Goal: Task Accomplishment & Management: Manage account settings

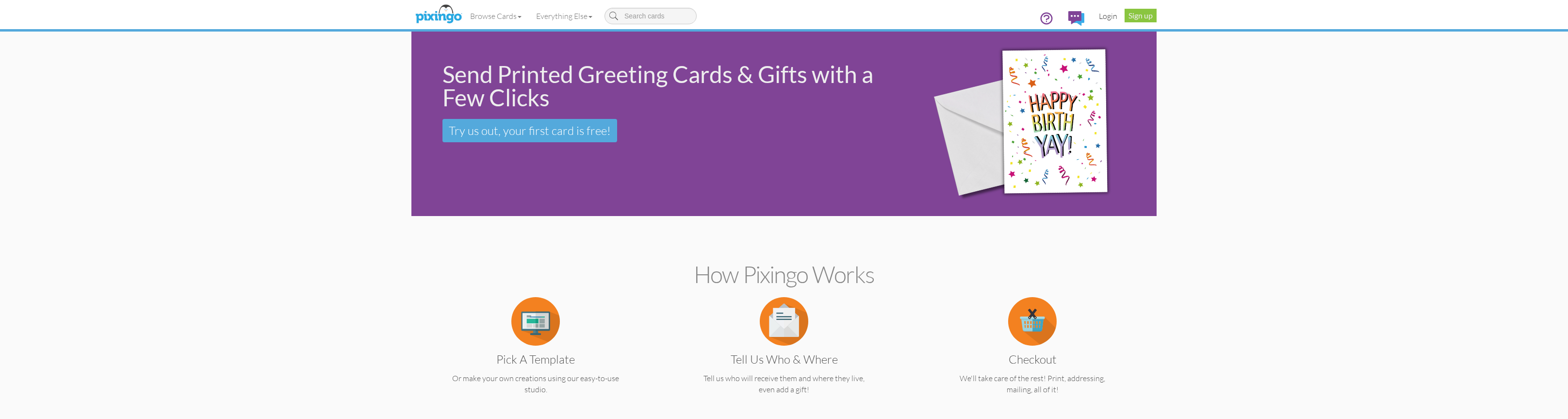
click at [1103, 14] on link "Login" at bounding box center [1108, 16] width 33 height 24
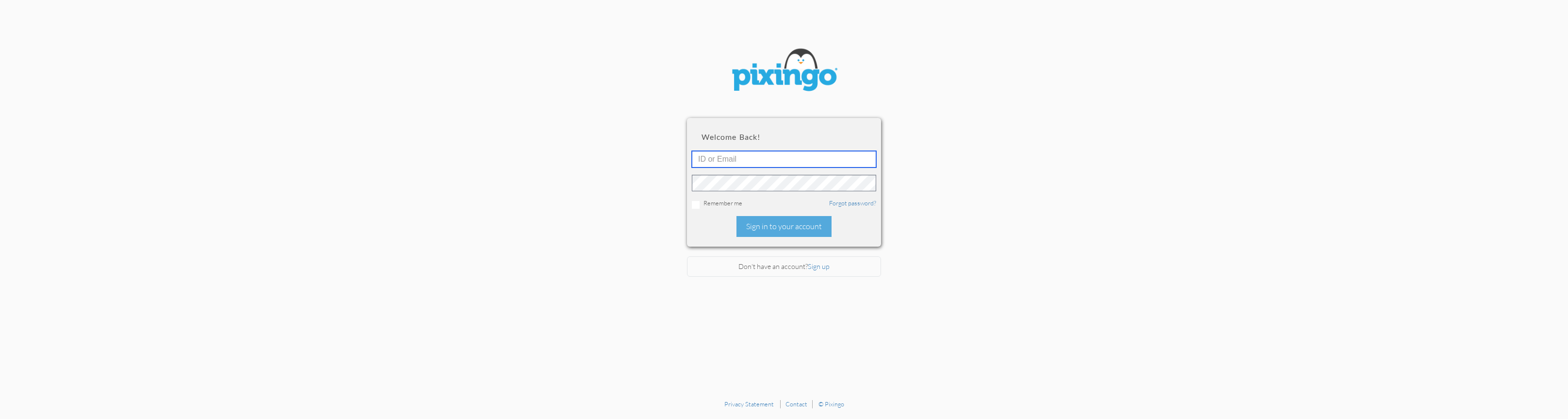
type input "homes@homedreamcatcher.com"
click at [770, 221] on div "Sign in to your account" at bounding box center [784, 227] width 95 height 21
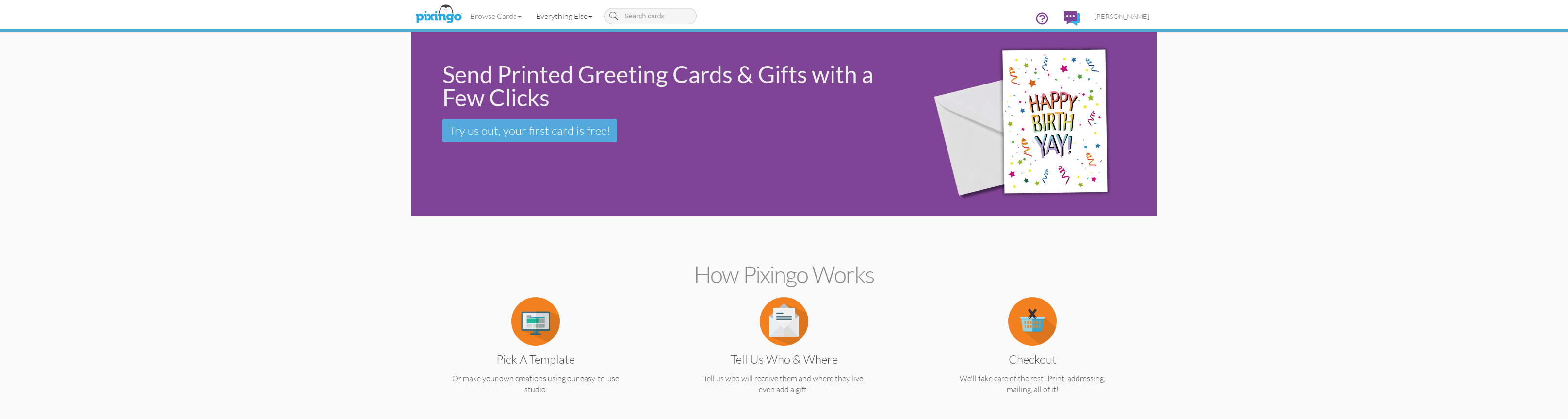
click at [556, 18] on link "Everything Else" at bounding box center [564, 16] width 70 height 24
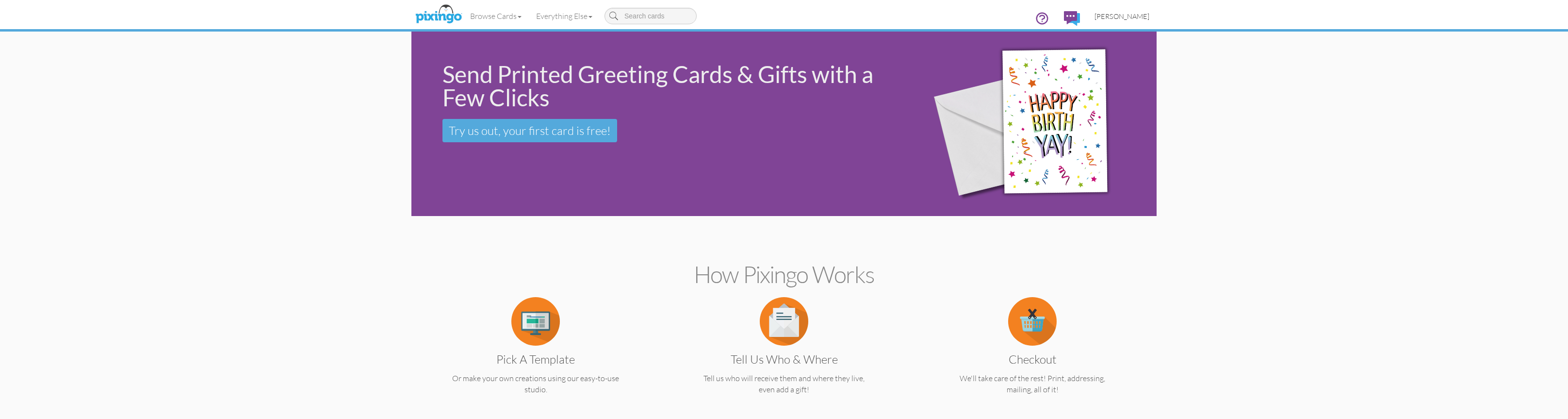
click at [1133, 20] on span "[PERSON_NAME]" at bounding box center [1122, 16] width 55 height 8
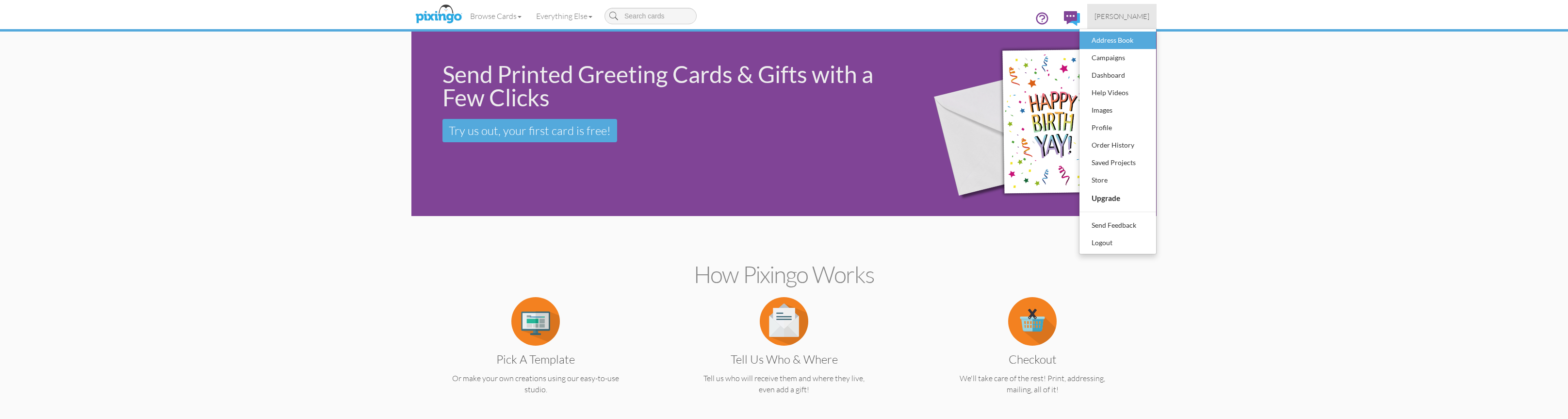
click at [1121, 42] on div "Address Book" at bounding box center [1118, 40] width 58 height 14
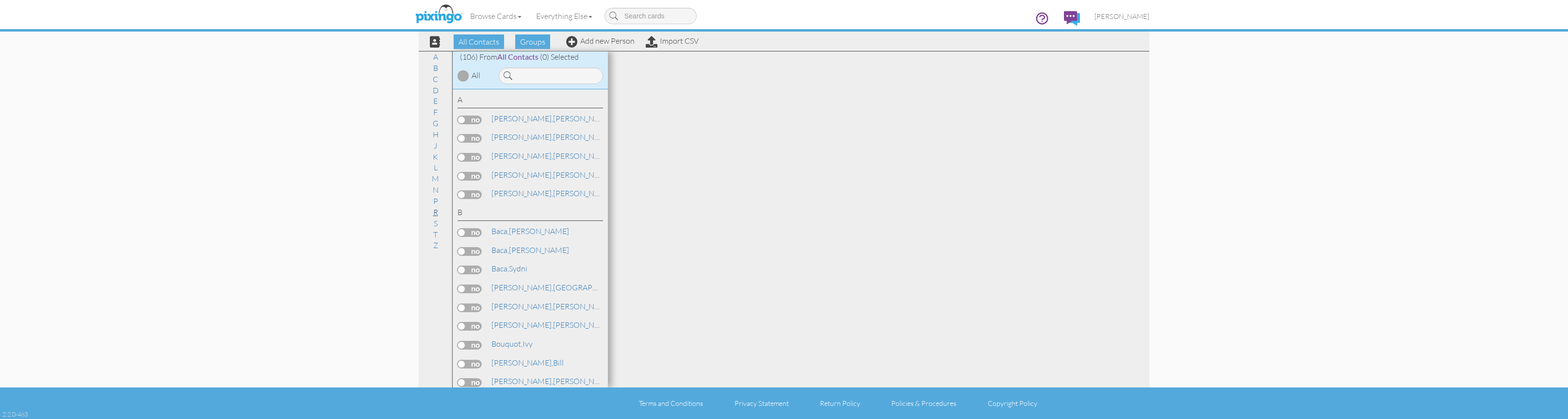
click at [436, 208] on link "R" at bounding box center [435, 211] width 14 height 11
click at [515, 183] on span "[PERSON_NAME]," at bounding box center [522, 187] width 61 height 10
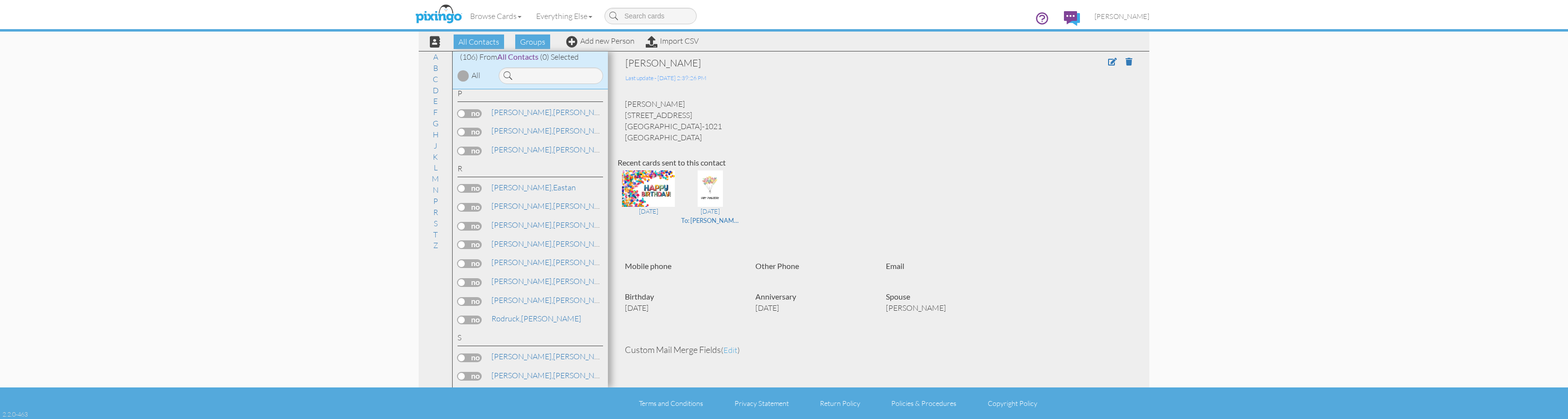
drag, startPoint x: 673, startPoint y: 134, endPoint x: 622, endPoint y: 114, distance: 54.8
click at [622, 114] on div "Eastan Ramirez 112 Sunset Avenue La Grange, KY 40031-1021 United States" at bounding box center [878, 120] width 522 height 44
copy div "112 Sunset Avenue La Grange, KY 40031-1021 United States"
click at [542, 219] on link "[PERSON_NAME]" at bounding box center [551, 224] width 123 height 11
click at [1109, 63] on span at bounding box center [1113, 61] width 9 height 8
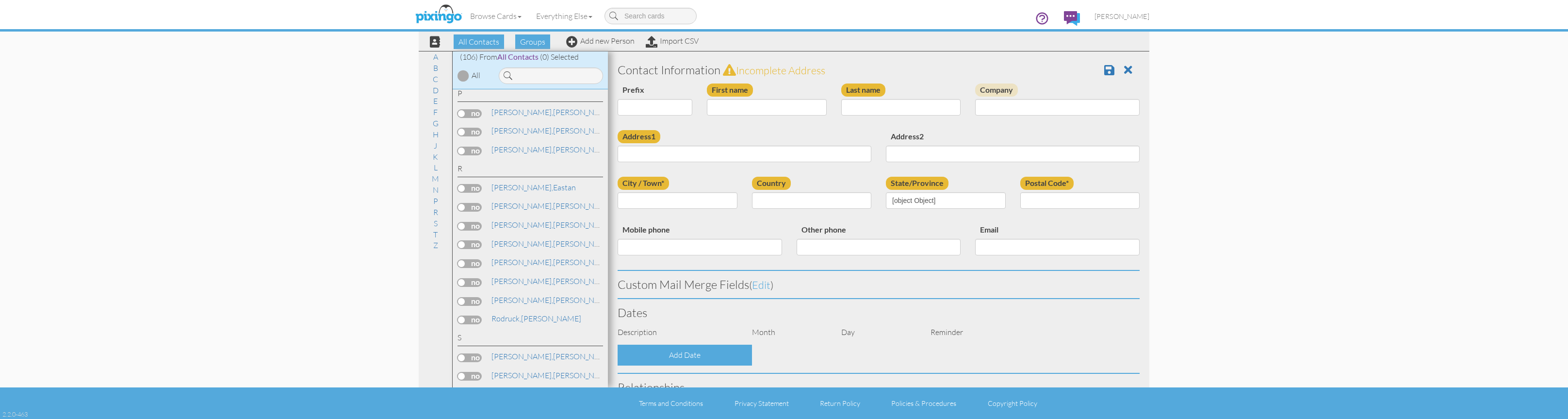
type input "[PERSON_NAME]"
type input "Ramirez"
type input "2461 Glen Eagle Drive"
type input "Northfield"
type input "40222"
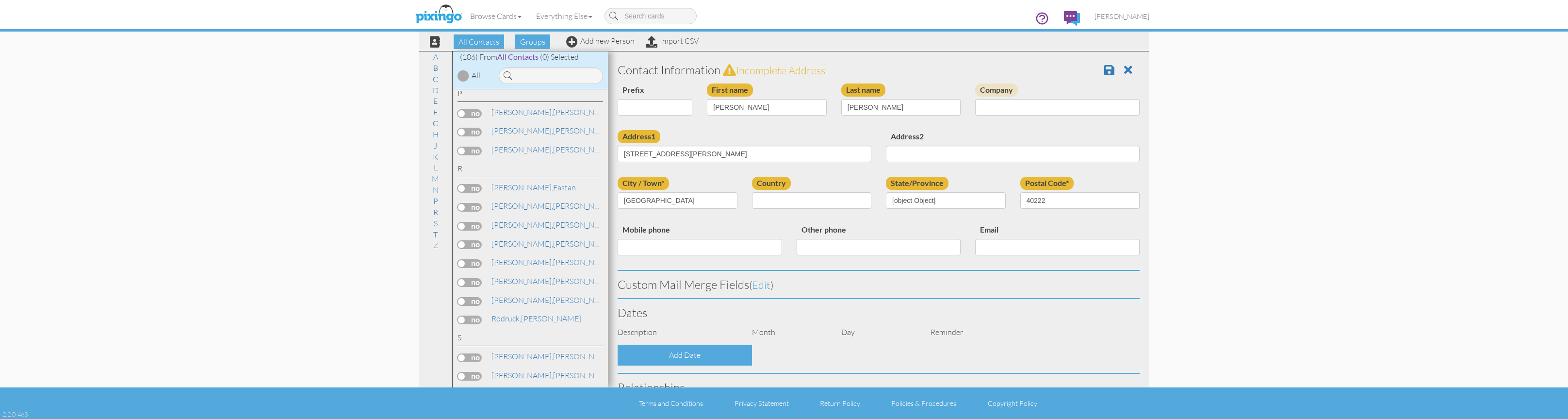
select select "object:1142"
select select "object:1387"
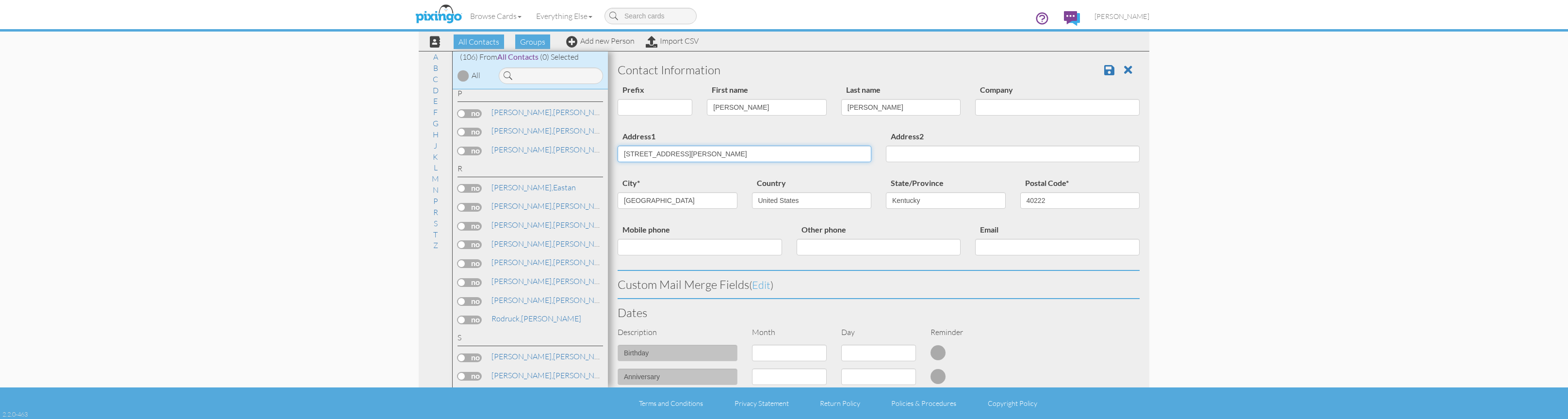
drag, startPoint x: 661, startPoint y: 153, endPoint x: 589, endPoint y: 139, distance: 73.3
click at [589, 139] on div "All Contacts (106) My Groups May 6 at 11:12: ... (100) Create new group A B C D…" at bounding box center [784, 219] width 730 height 336
paste input "112 Sunset Avenue La Grange, KY 40031-1021 United States"
drag, startPoint x: 767, startPoint y: 152, endPoint x: 732, endPoint y: 155, distance: 35.1
click at [732, 155] on input "112 Sunset Avenue La Grange, KY 40031-1021 United States" at bounding box center [744, 154] width 254 height 17
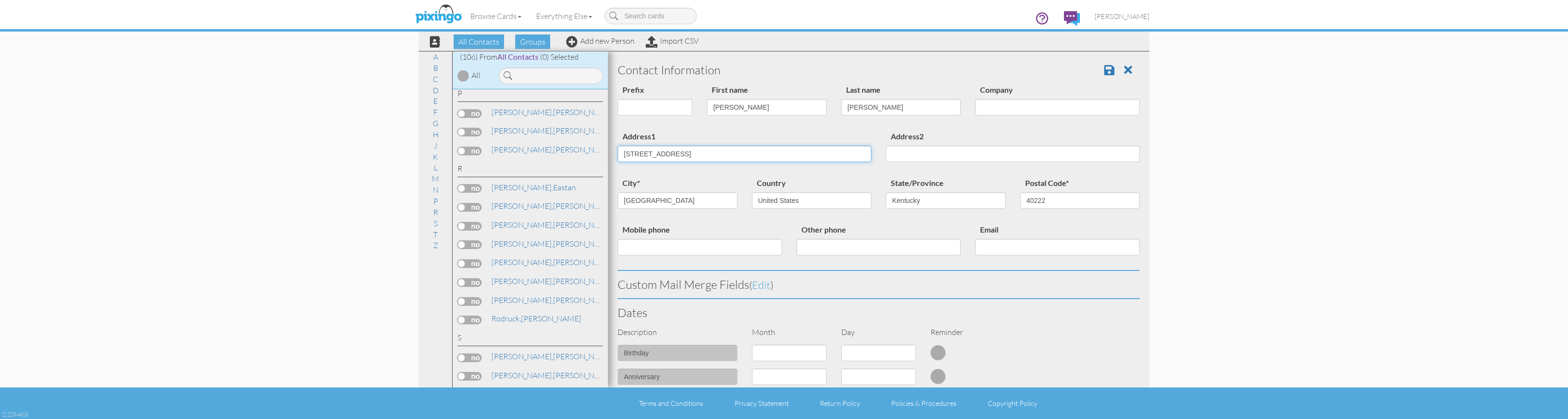
type input "112 Sunset Avenue La Grange, KY United States"
drag, startPoint x: 1055, startPoint y: 205, endPoint x: 1029, endPoint y: 202, distance: 26.2
click at [1029, 202] on input "40222" at bounding box center [1080, 201] width 120 height 17
click at [1062, 200] on input "40222" at bounding box center [1080, 201] width 120 height 17
drag, startPoint x: 1062, startPoint y: 200, endPoint x: 1001, endPoint y: 197, distance: 61.1
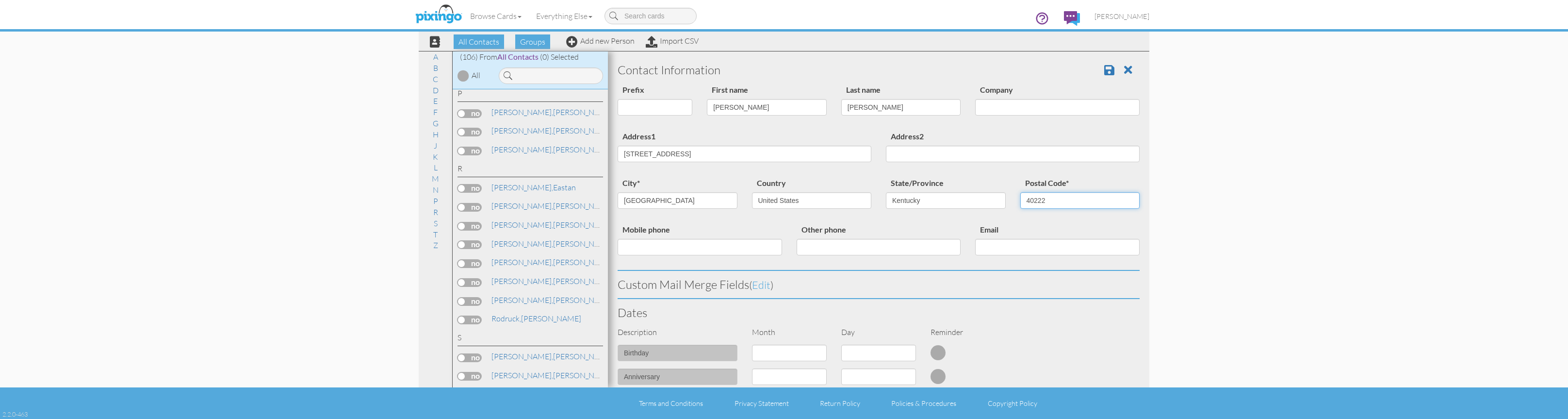
click at [1001, 197] on div "city* Northfield Country United States -------------- Afghanistan Albania Alger…" at bounding box center [879, 199] width 536 height 46
paste input "031-1021"
type input "40031-1021"
drag, startPoint x: 680, startPoint y: 201, endPoint x: 589, endPoint y: 192, distance: 91.4
click at [589, 192] on div "All Contacts (106) My Groups May 6 at 11:12: ... (100) Create new group A B C D…" at bounding box center [784, 219] width 730 height 336
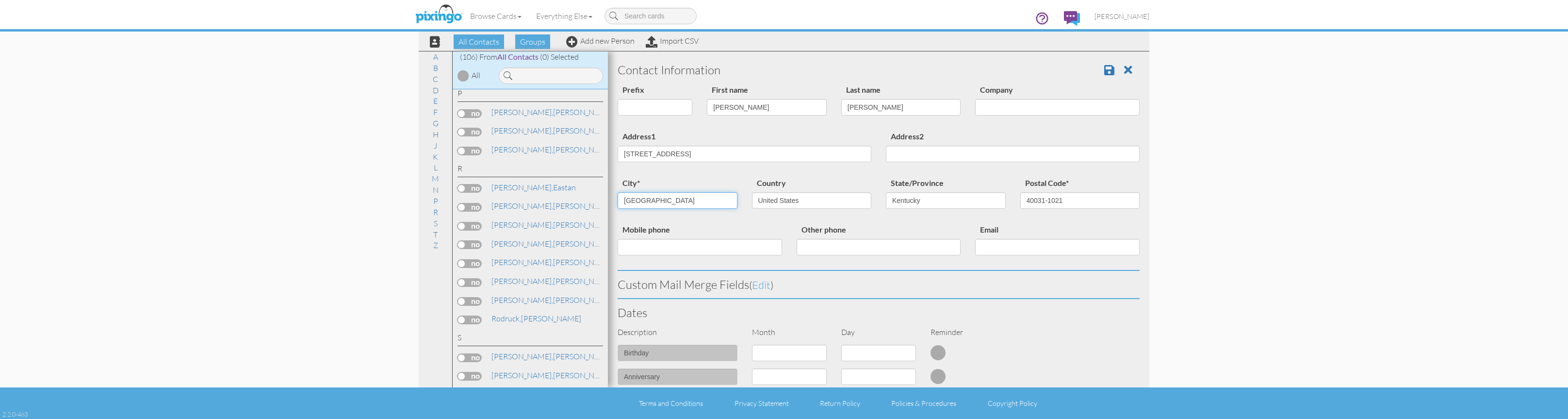
type input "La Grange"
drag, startPoint x: 684, startPoint y: 152, endPoint x: 992, endPoint y: 177, distance: 309.0
click at [992, 177] on div "Contact Information Prefix Dr. Mr. Mrs. First name Rebekah Last name Ramirez Co…" at bounding box center [878, 371] width 522 height 631
type input "[STREET_ADDRESS]"
click at [1051, 327] on div "Description Month Day Reminder" at bounding box center [879, 336] width 536 height 18
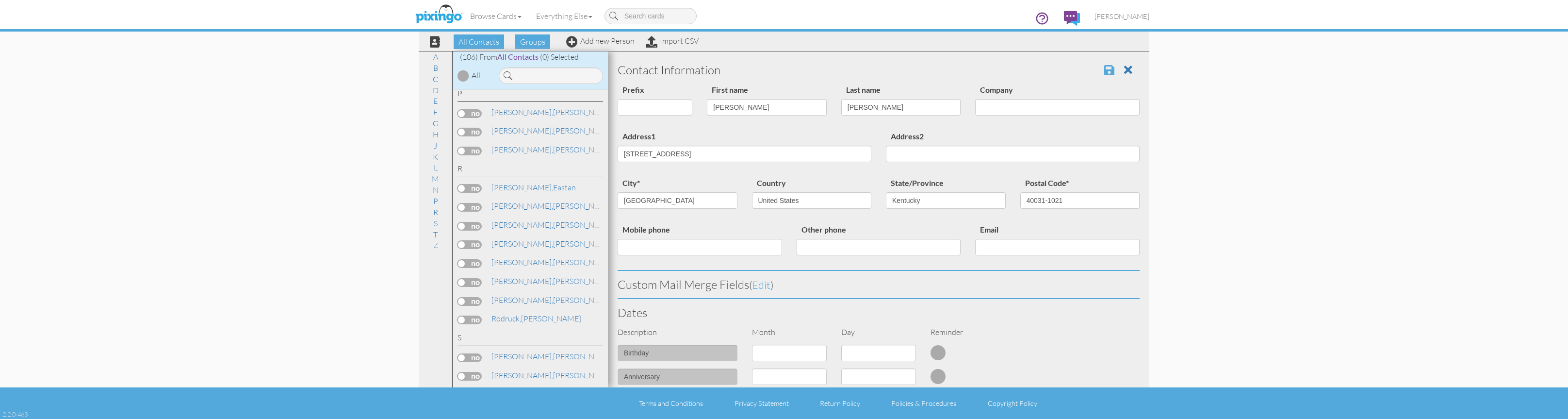
click at [1112, 72] on span at bounding box center [1108, 70] width 10 height 11
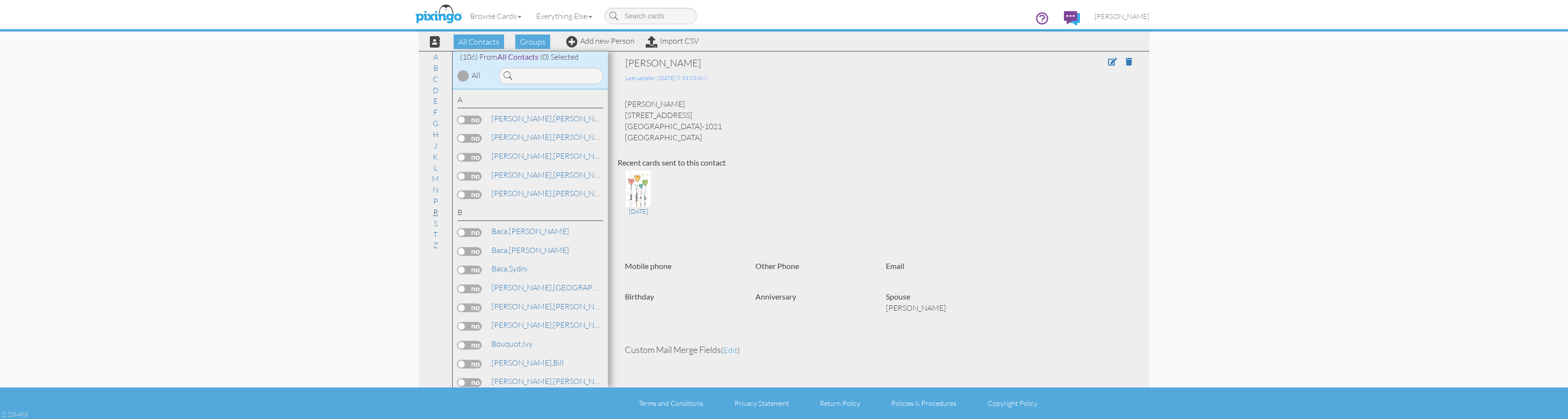
click at [436, 206] on link "R" at bounding box center [435, 211] width 14 height 11
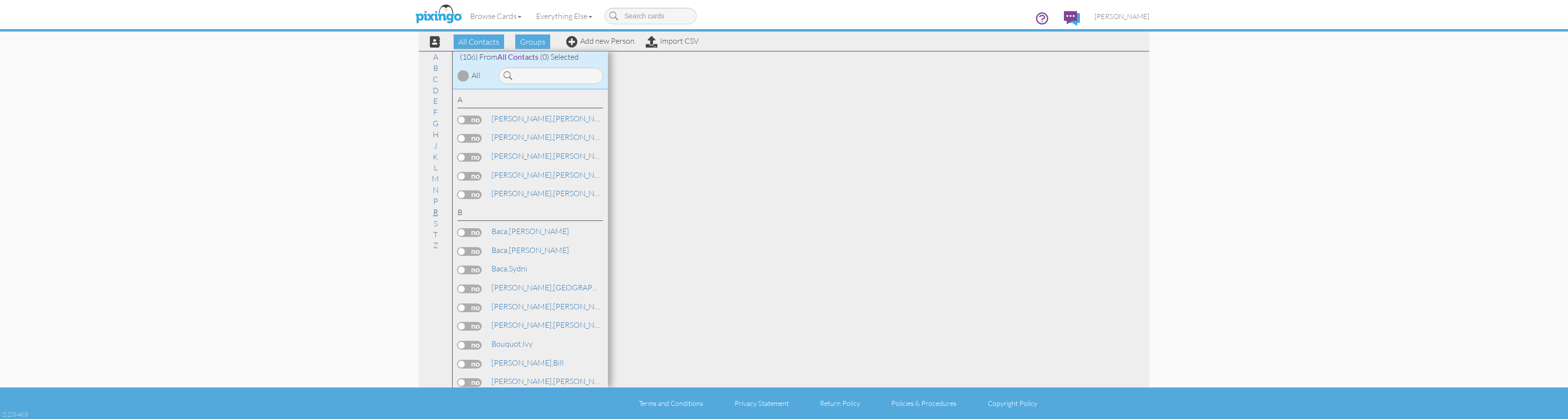
scroll to position [1753, 0]
click at [524, 219] on link "[PERSON_NAME]" at bounding box center [551, 224] width 123 height 11
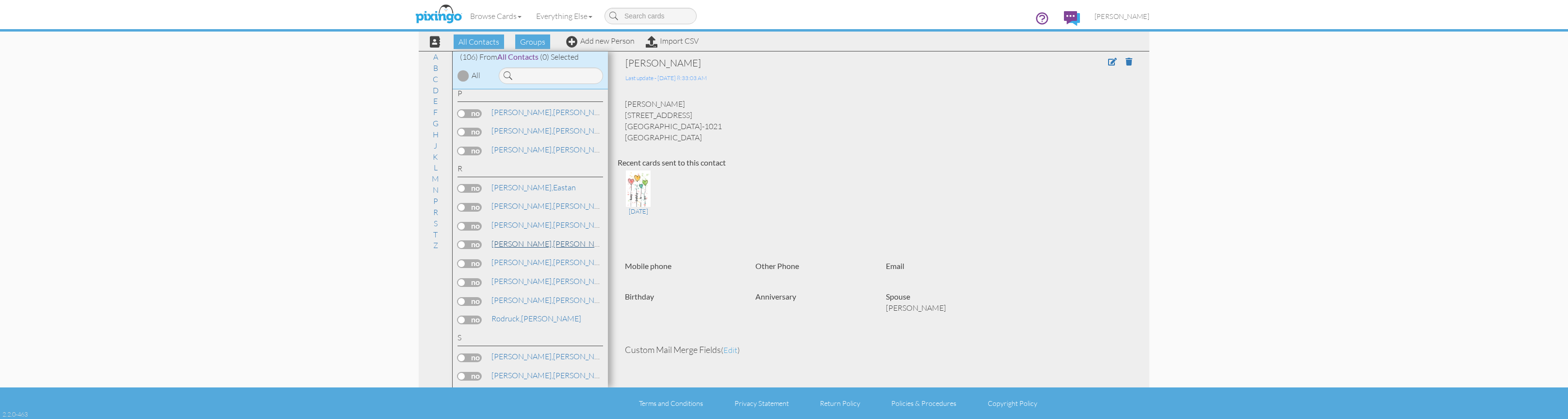
click at [513, 239] on span "[PERSON_NAME]," at bounding box center [522, 243] width 61 height 10
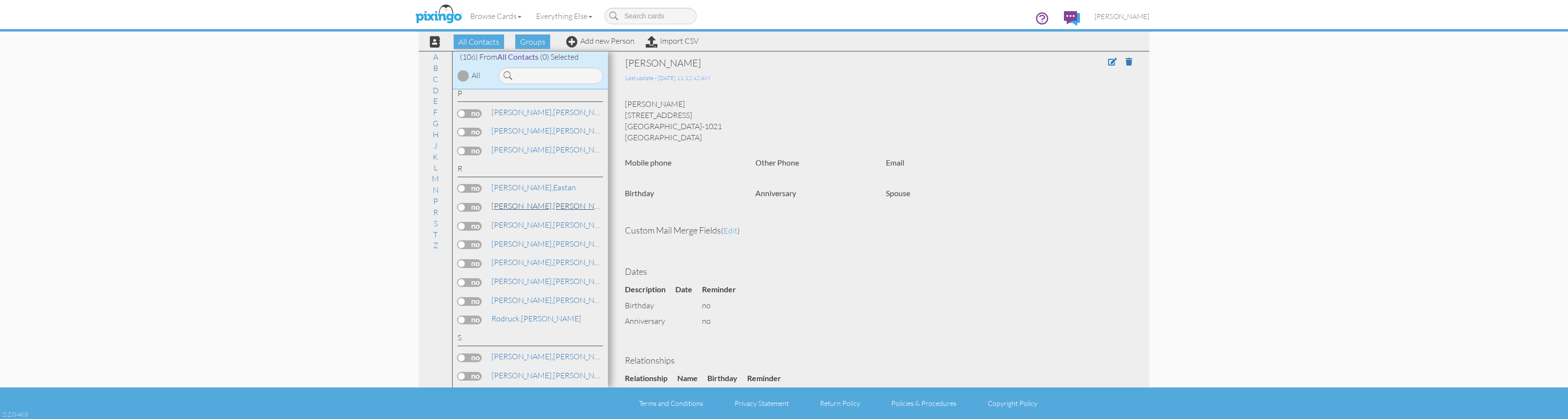
click at [519, 201] on span "[PERSON_NAME]," at bounding box center [522, 205] width 61 height 10
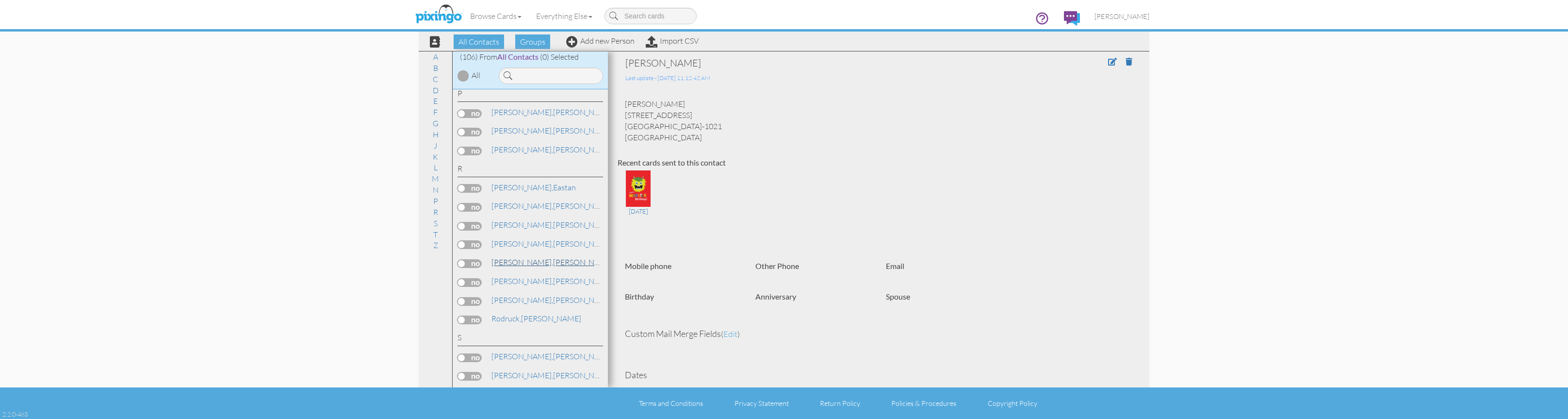
click at [508, 257] on span "[PERSON_NAME]," at bounding box center [522, 261] width 61 height 10
